Goal: Transaction & Acquisition: Purchase product/service

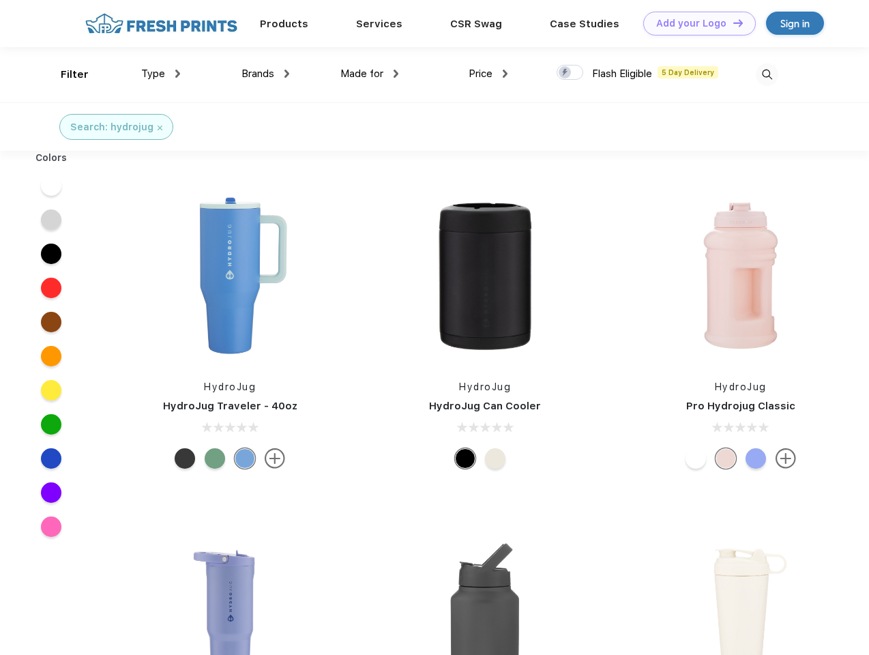
click at [694, 23] on link "Add your Logo Design Tool" at bounding box center [699, 24] width 113 height 24
click at [0, 0] on div "Design Tool" at bounding box center [0, 0] width 0 height 0
click at [732, 23] on link "Add your Logo Design Tool" at bounding box center [699, 24] width 113 height 24
click at [65, 74] on div "Filter" at bounding box center [75, 75] width 28 height 16
click at [161, 74] on span "Type" at bounding box center [153, 74] width 24 height 12
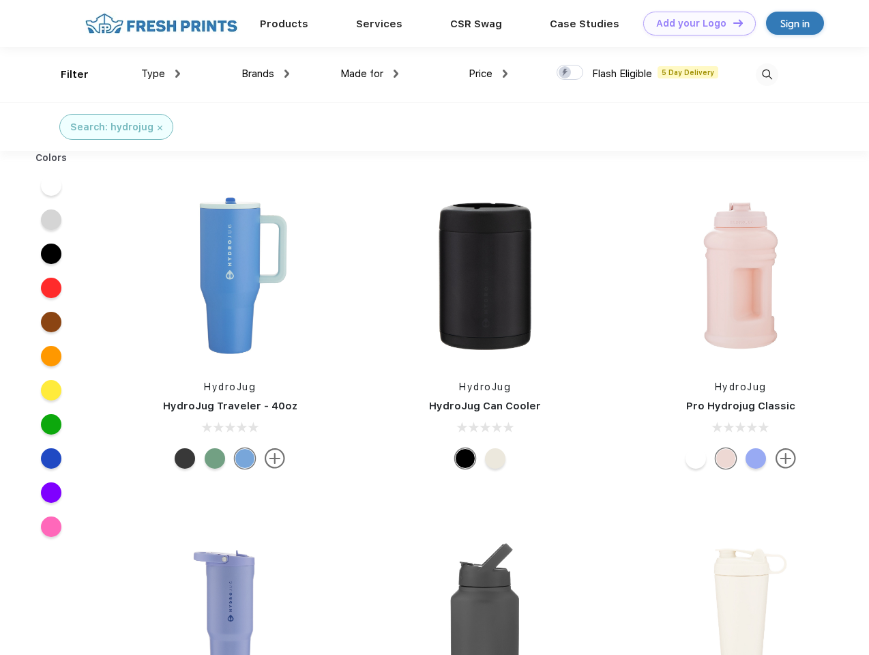
click at [265, 74] on span "Brands" at bounding box center [257, 74] width 33 height 12
click at [370, 74] on span "Made for" at bounding box center [361, 74] width 43 height 12
click at [488, 74] on span "Price" at bounding box center [480, 74] width 24 height 12
click at [570, 73] on div at bounding box center [569, 72] width 27 height 15
click at [565, 73] on input "checkbox" at bounding box center [560, 68] width 9 height 9
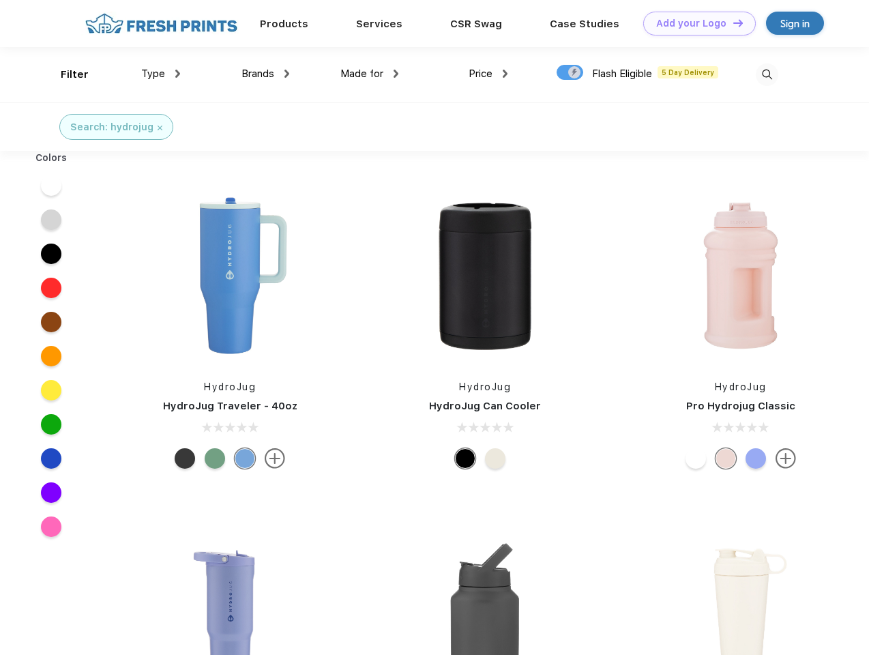
click at [766, 74] on img at bounding box center [767, 74] width 23 height 23
